Goal: Task Accomplishment & Management: Manage account settings

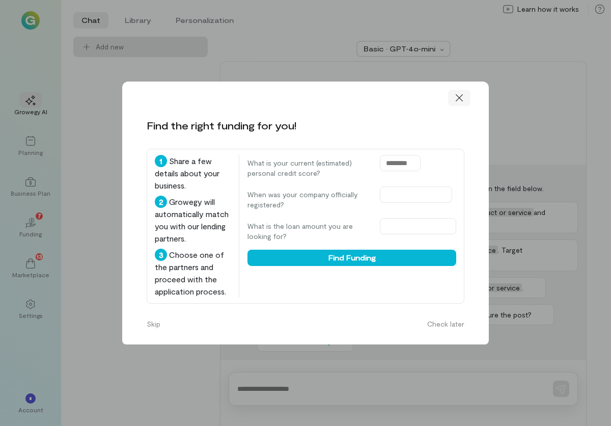
click at [457, 100] on icon at bounding box center [459, 97] width 7 height 7
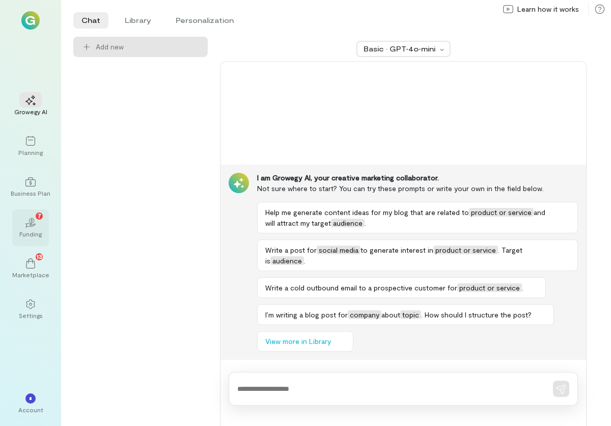
click at [33, 228] on div "02 7" at bounding box center [30, 221] width 22 height 15
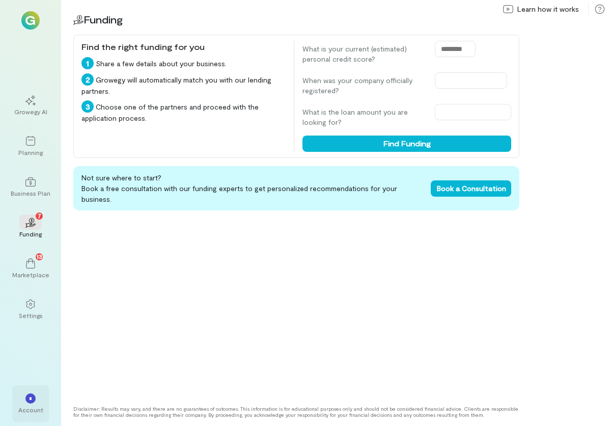
click at [35, 396] on div "*" at bounding box center [30, 398] width 10 height 10
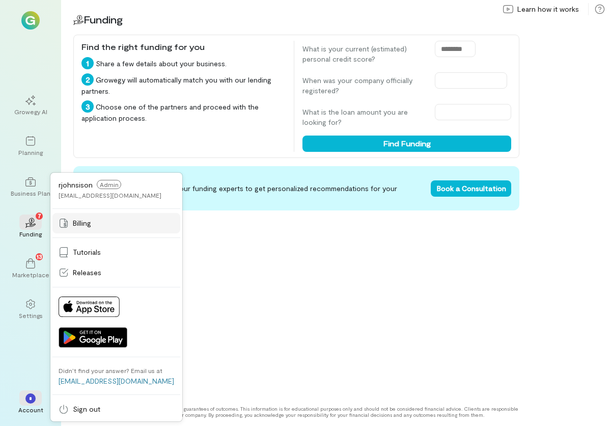
click at [81, 220] on span "Billing" at bounding box center [82, 223] width 18 height 10
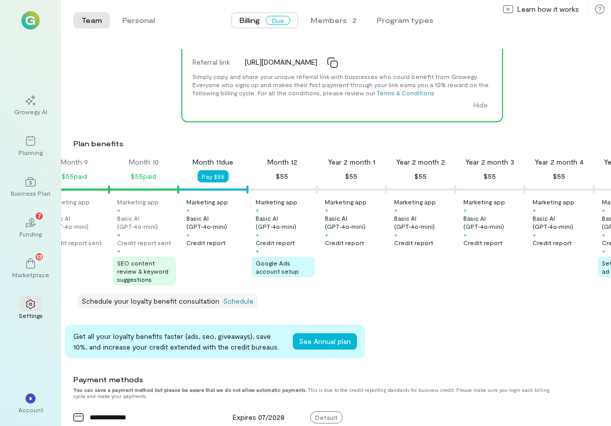
scroll to position [69, 0]
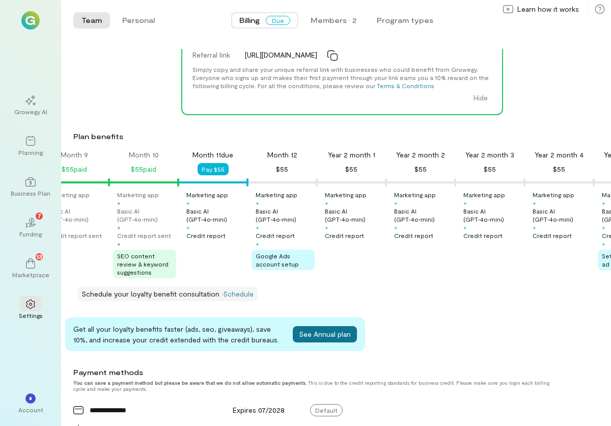
click at [340, 342] on button "See Annual plan" at bounding box center [325, 334] width 64 height 16
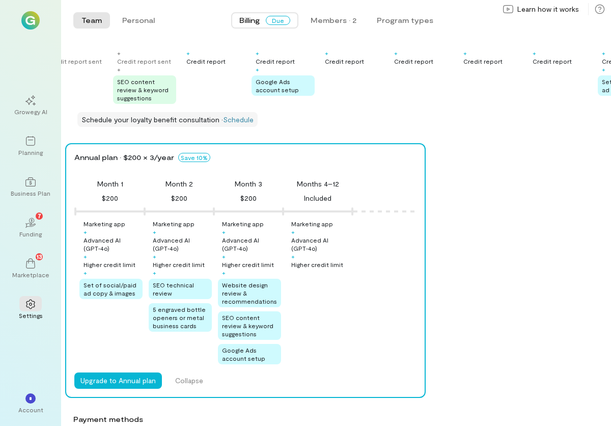
scroll to position [0, 0]
